Goal: Information Seeking & Learning: Learn about a topic

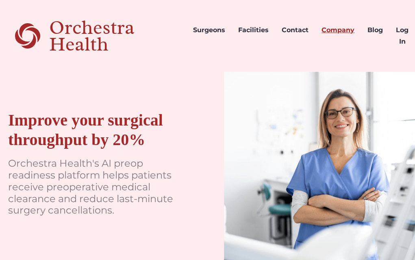
click at [334, 31] on link "Company" at bounding box center [338, 35] width 46 height 39
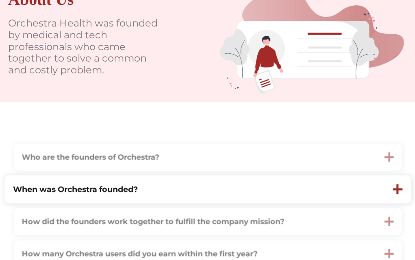
scroll to position [145, 0]
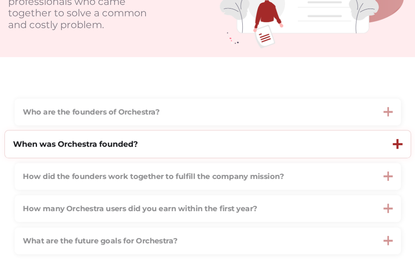
click at [116, 140] on strong "When was Orchestra founded?" at bounding box center [75, 144] width 125 height 10
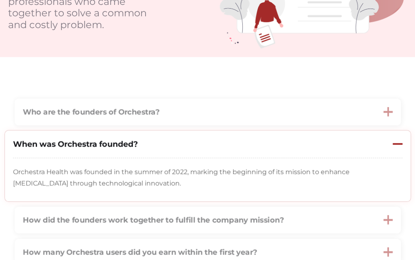
scroll to position [208, 0]
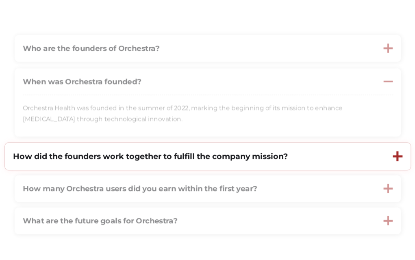
click at [162, 158] on strong "How did the founders work together to fulfill the company mission?" at bounding box center [150, 156] width 275 height 10
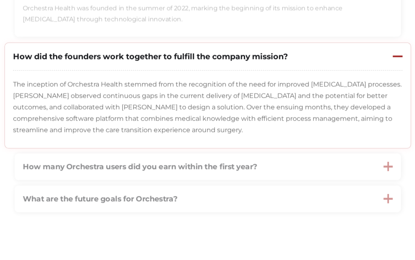
scroll to position [308, 0]
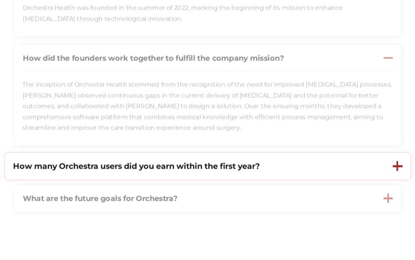
click at [159, 164] on strong "How many Orchestra users did you earn within the first year?" at bounding box center [136, 166] width 247 height 10
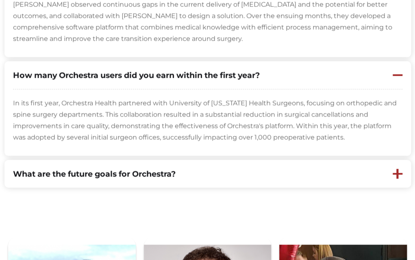
scroll to position [399, 0]
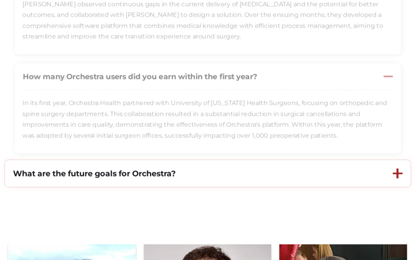
click at [154, 170] on strong "What are the future goals for Orchestra?" at bounding box center [94, 173] width 163 height 10
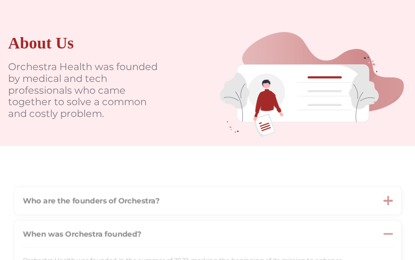
scroll to position [0, 0]
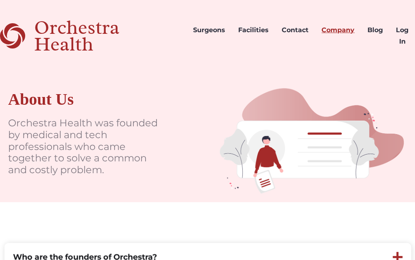
click at [342, 26] on link "Company" at bounding box center [338, 35] width 46 height 39
click at [338, 31] on link "Company" at bounding box center [338, 35] width 46 height 39
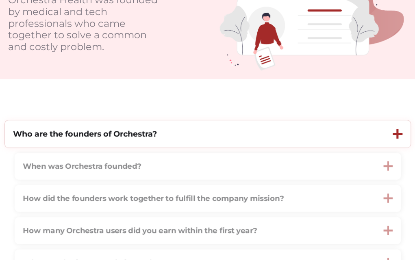
click at [151, 135] on strong "Who are the founders of Orchestra?" at bounding box center [85, 134] width 144 height 10
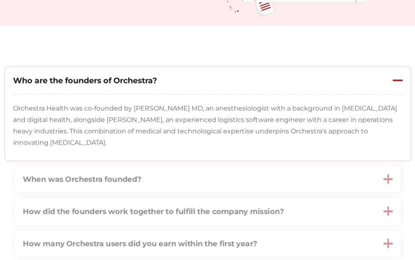
scroll to position [177, 0]
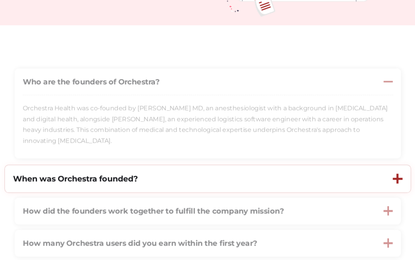
click at [117, 179] on strong "When was Orchestra founded?" at bounding box center [75, 178] width 125 height 10
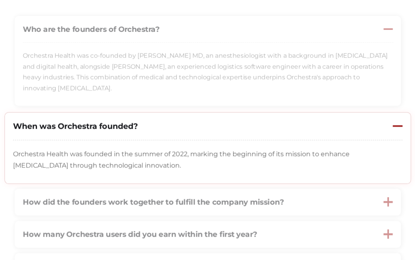
scroll to position [229, 0]
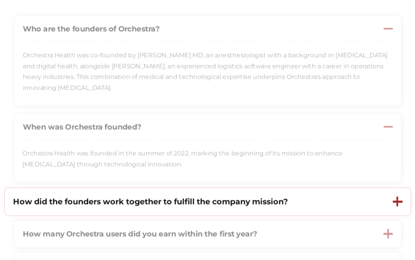
click at [116, 205] on strong "How did the founders work together to fulfill the company mission?" at bounding box center [150, 201] width 275 height 10
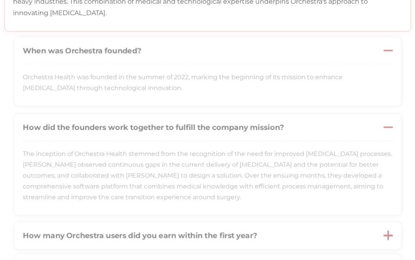
scroll to position [0, 0]
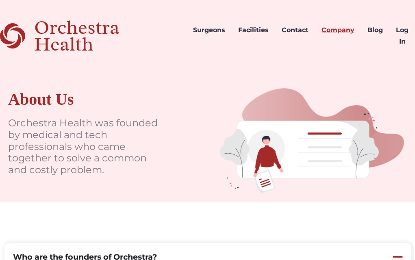
click at [337, 28] on link "Company" at bounding box center [338, 35] width 46 height 39
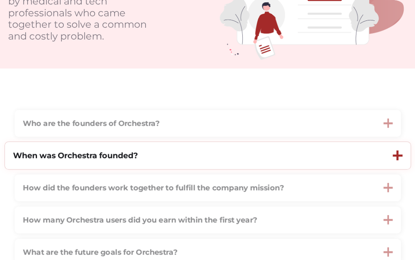
scroll to position [176, 0]
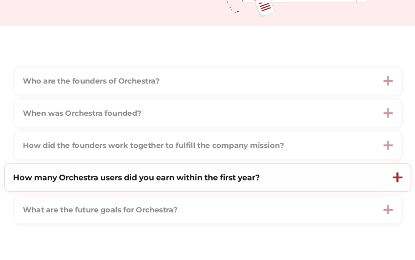
click at [248, 176] on strong "How many Orchestra users did you earn within the first year?" at bounding box center [136, 177] width 247 height 10
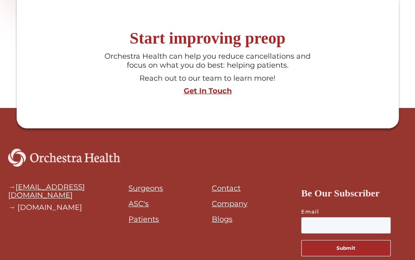
scroll to position [1070, 0]
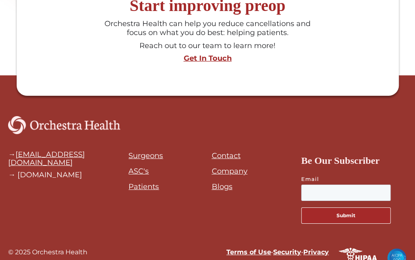
click at [219, 170] on link "Company" at bounding box center [230, 170] width 36 height 9
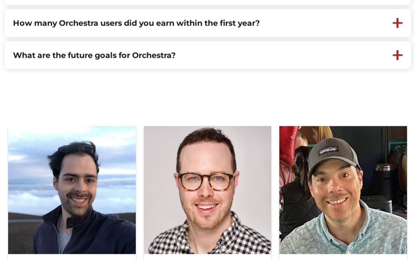
scroll to position [457, 0]
